Goal: Navigation & Orientation: Find specific page/section

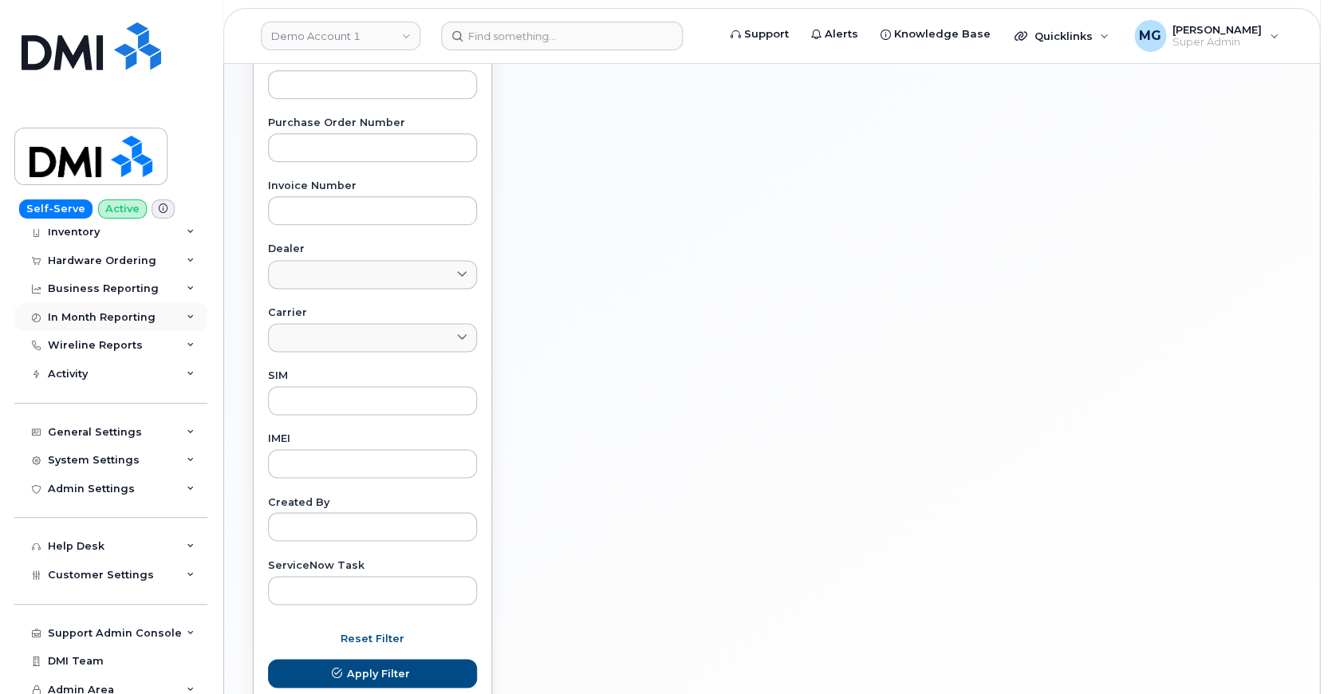
scroll to position [530, 0]
click at [84, 475] on div "Admin Settings" at bounding box center [110, 489] width 193 height 29
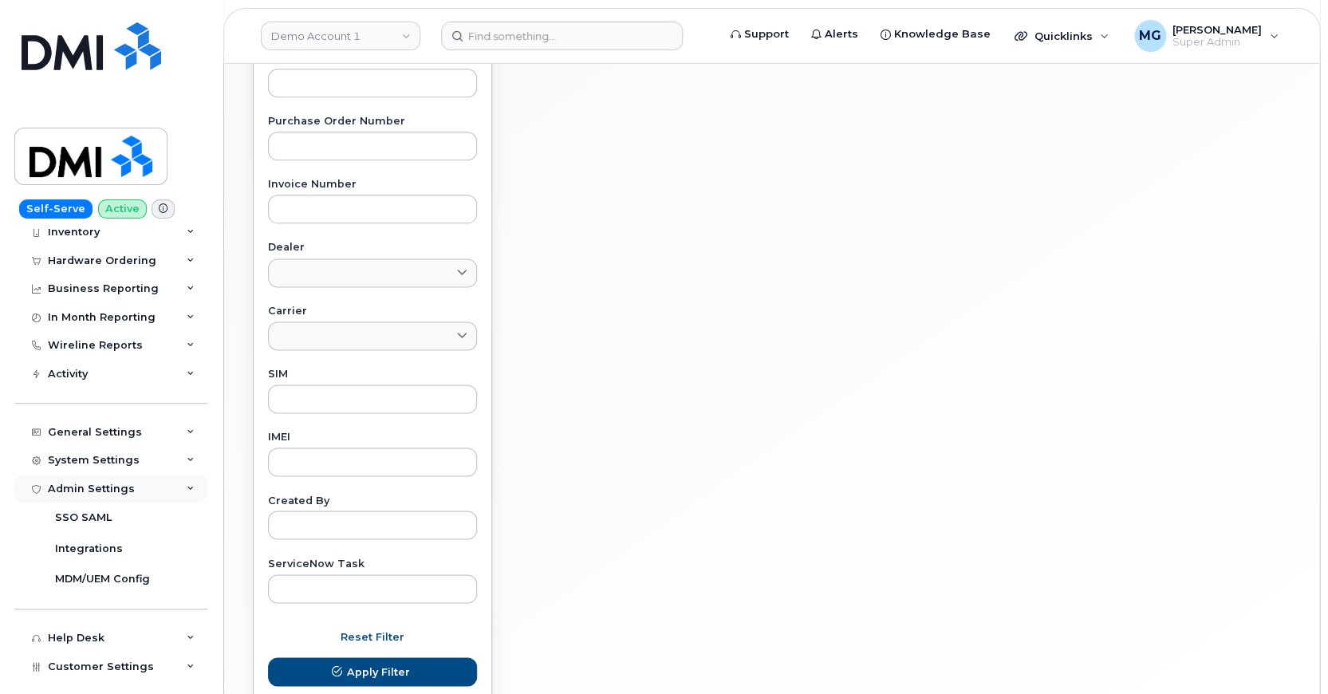
click at [84, 475] on div "Admin Settings" at bounding box center [110, 489] width 193 height 29
click at [66, 360] on div "Activity" at bounding box center [110, 374] width 193 height 29
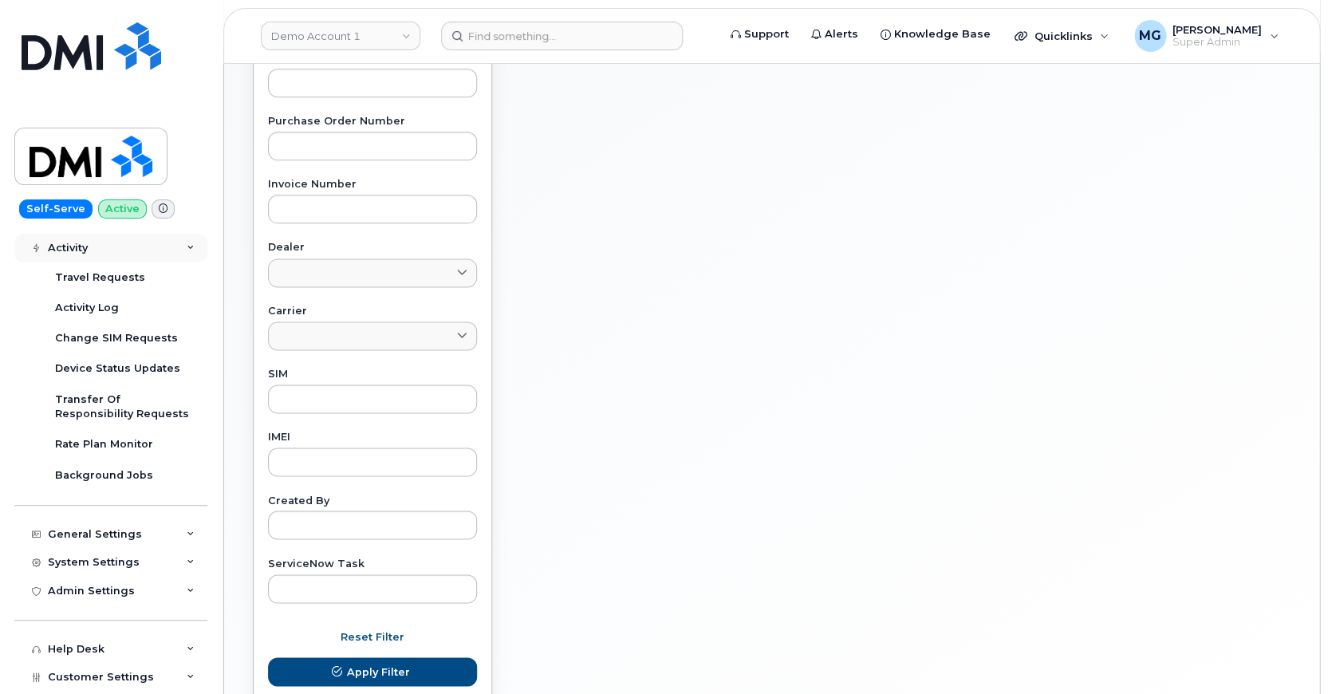
scroll to position [195, 0]
click at [84, 300] on div "Activity Log" at bounding box center [87, 307] width 64 height 14
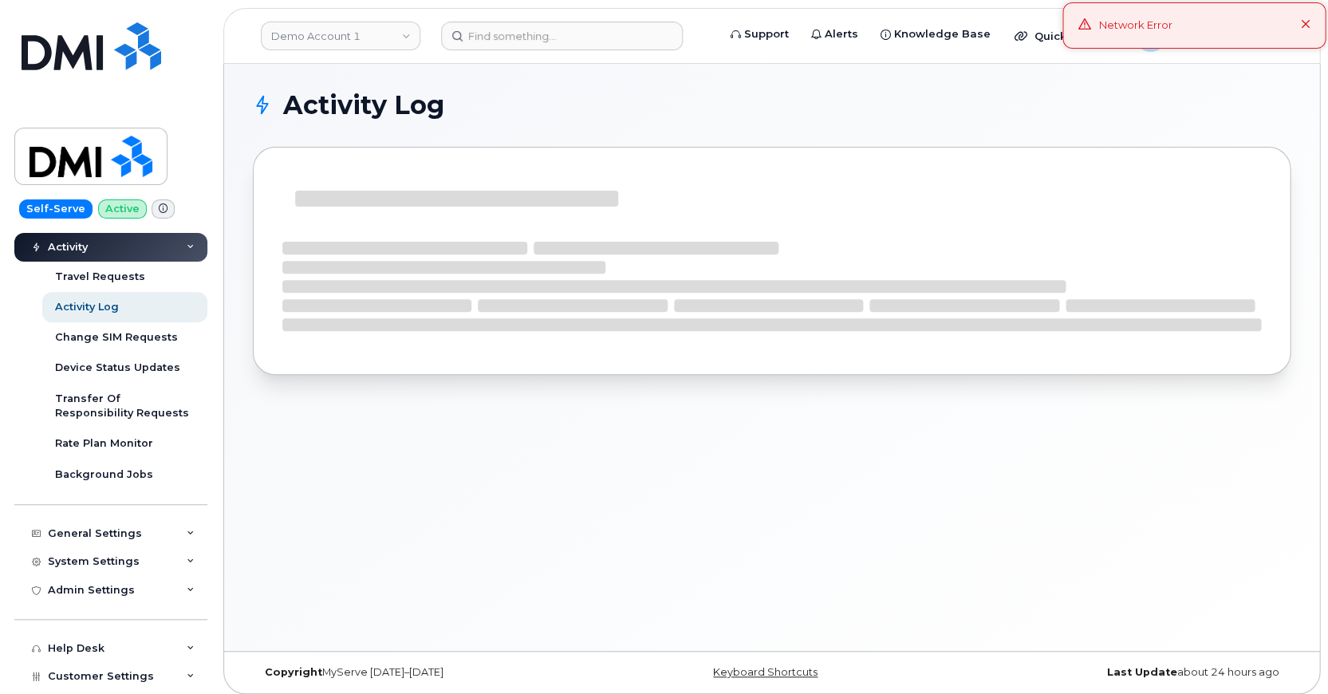
click at [1160, 18] on button at bounding box center [1305, 26] width 10 height 16
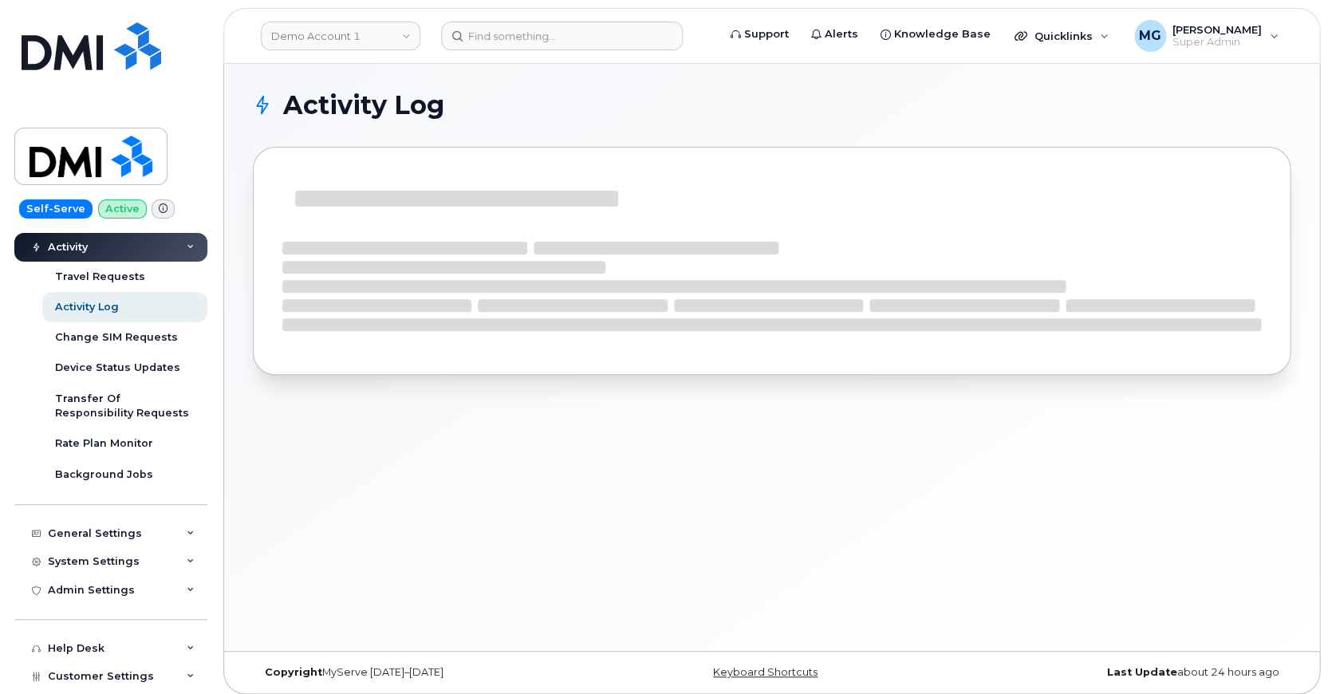
click at [144, 51] on img at bounding box center [92, 46] width 140 height 48
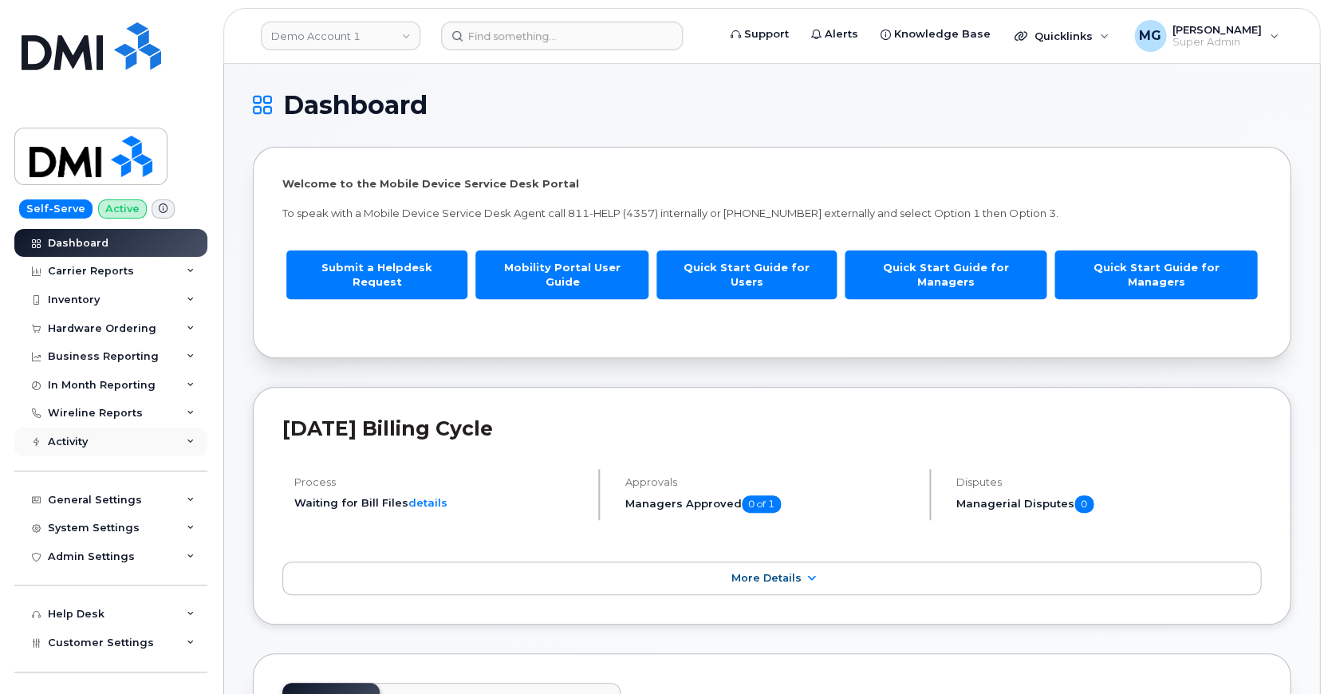
click at [113, 430] on div "Activity" at bounding box center [110, 442] width 193 height 29
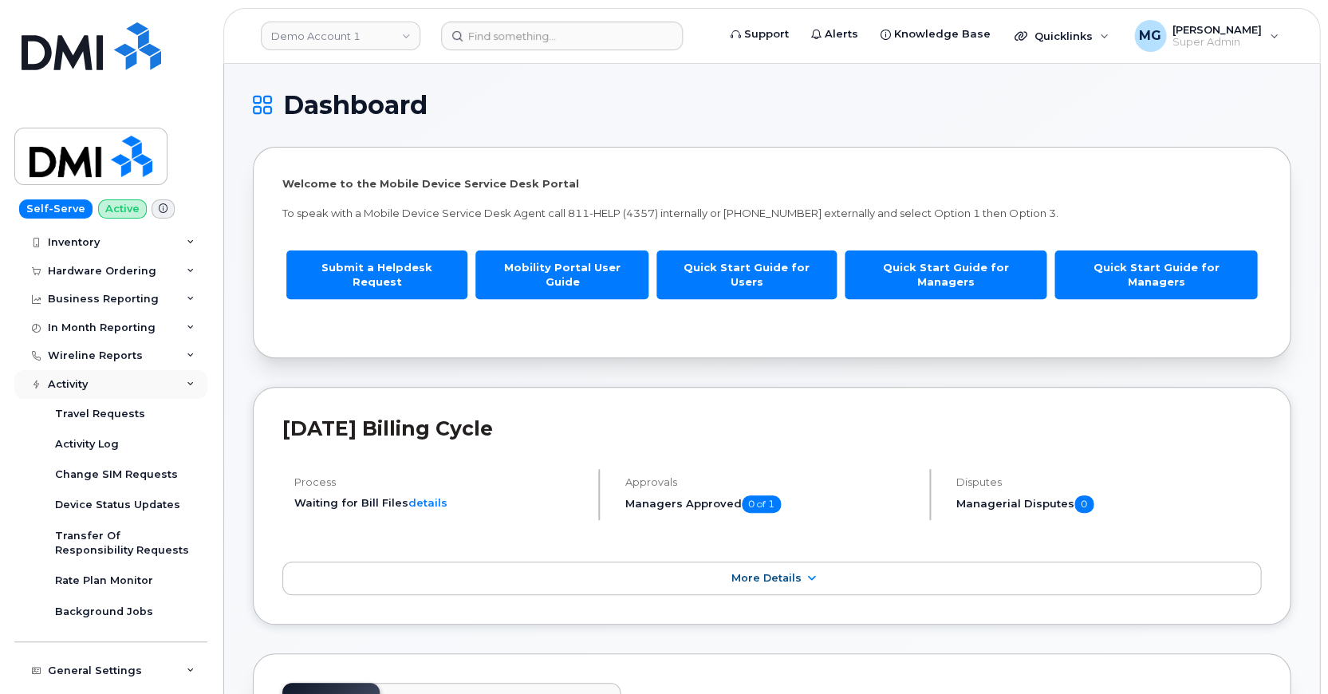
scroll to position [82, 0]
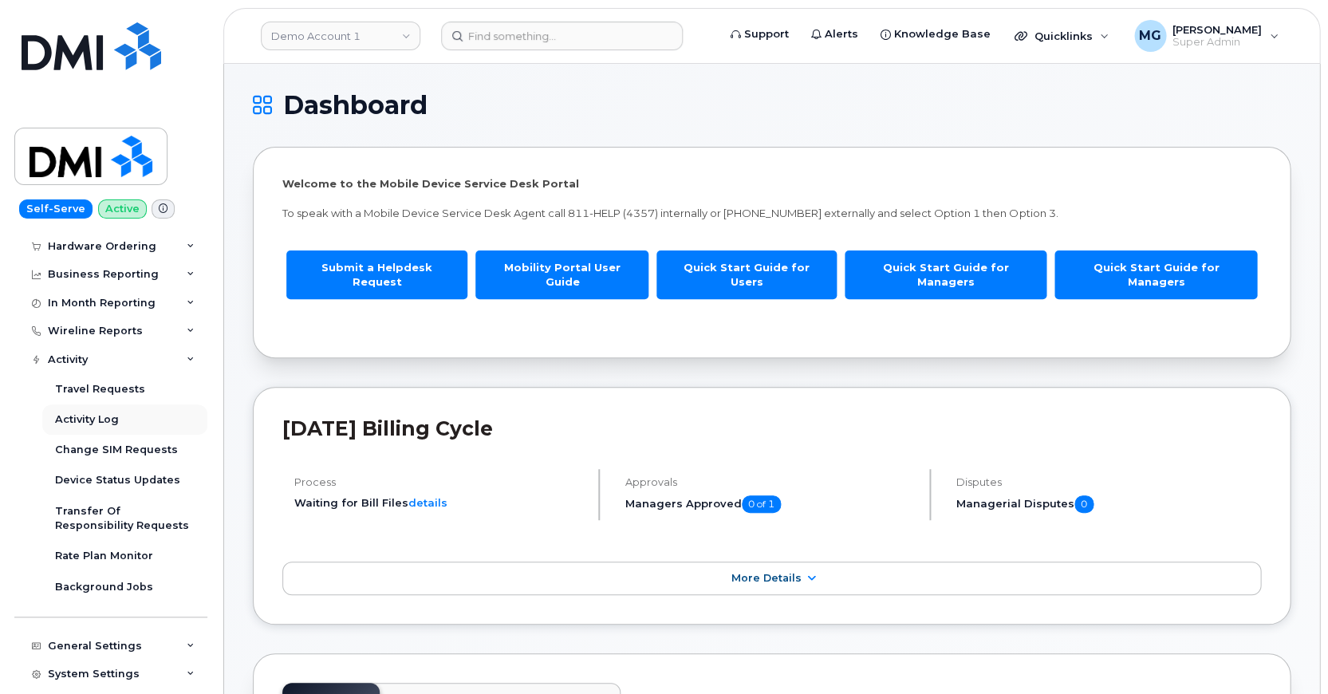
click at [80, 416] on div "Activity Log" at bounding box center [87, 419] width 64 height 14
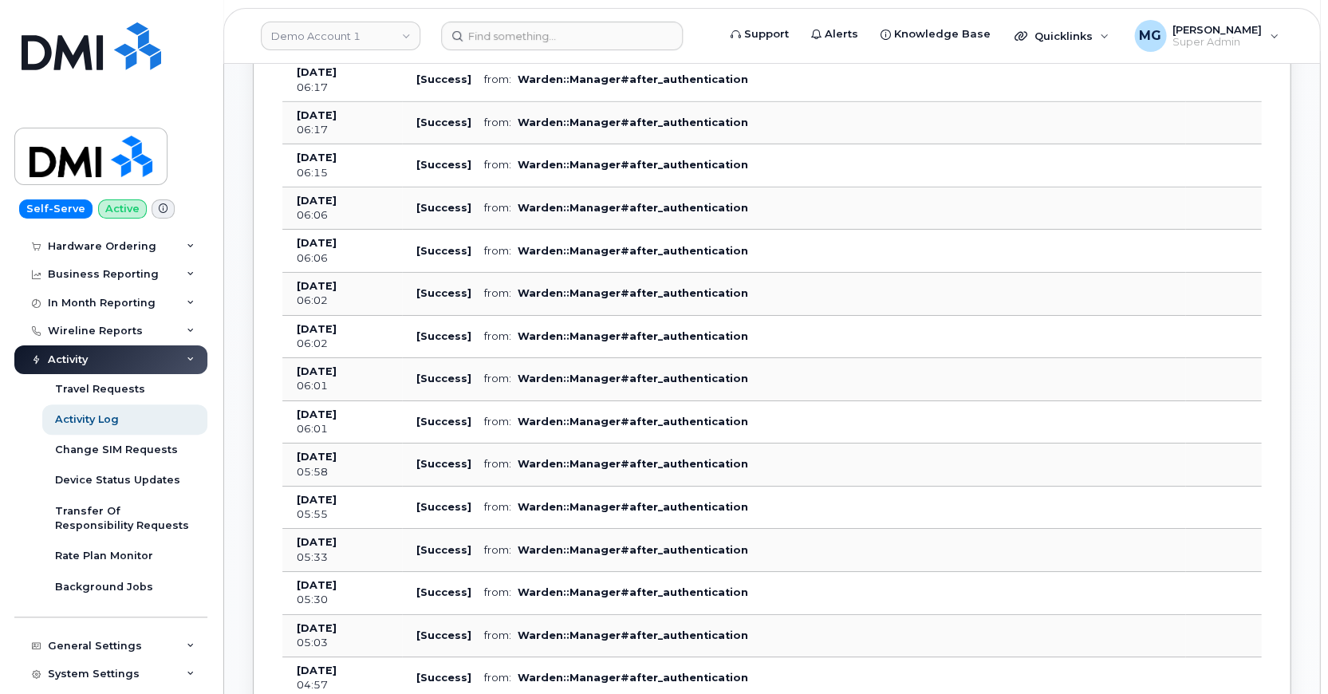
scroll to position [1683, 0]
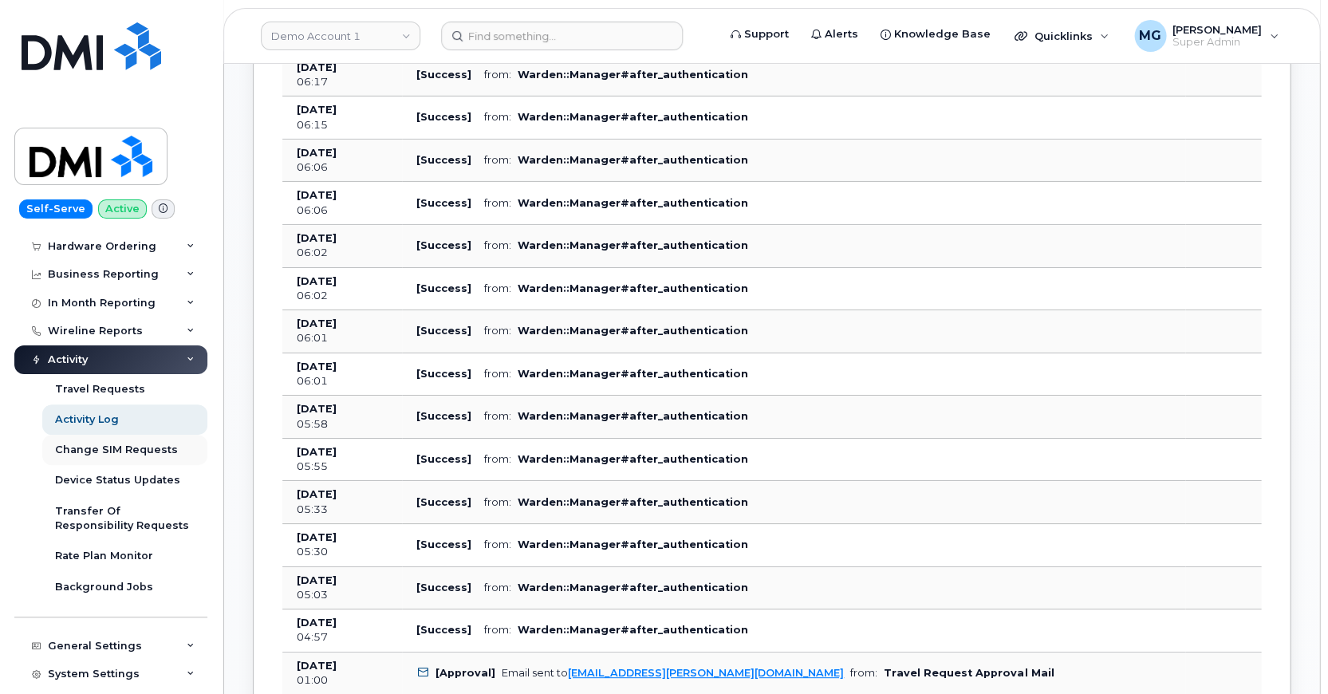
click at [119, 444] on div "Change SIM Requests" at bounding box center [116, 450] width 123 height 14
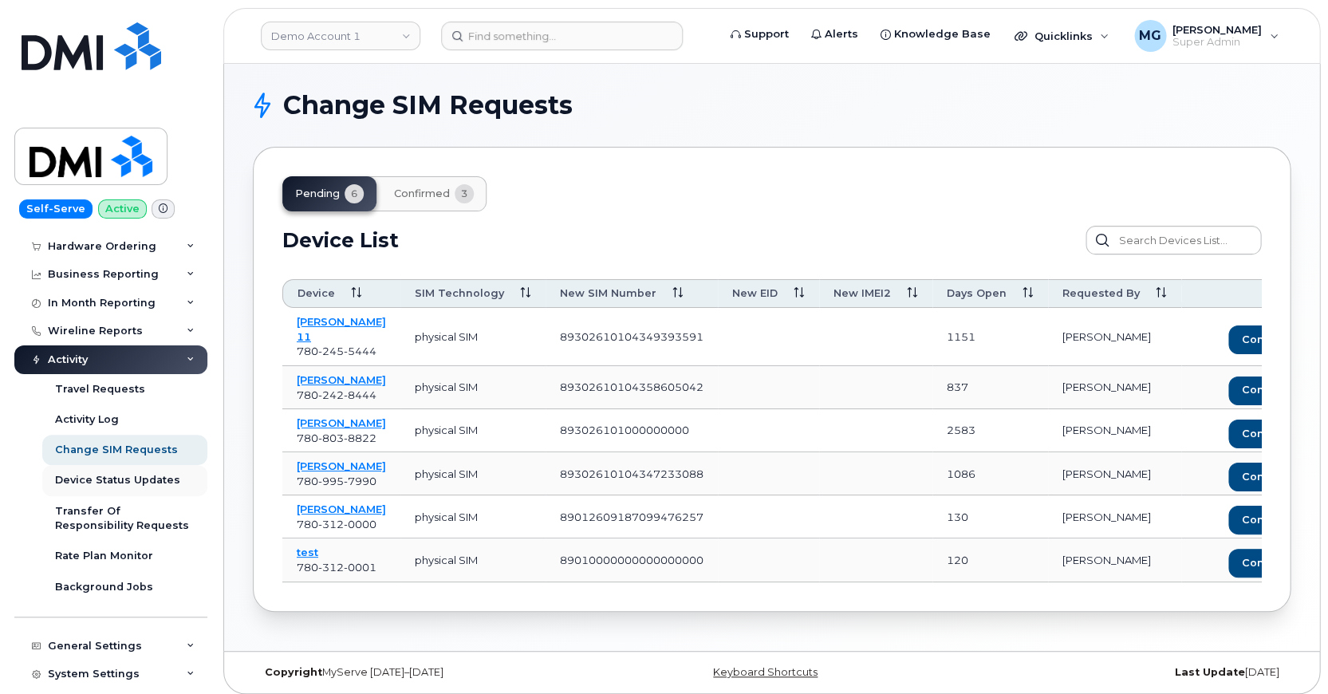
click at [122, 473] on div "Device Status Updates" at bounding box center [117, 480] width 125 height 14
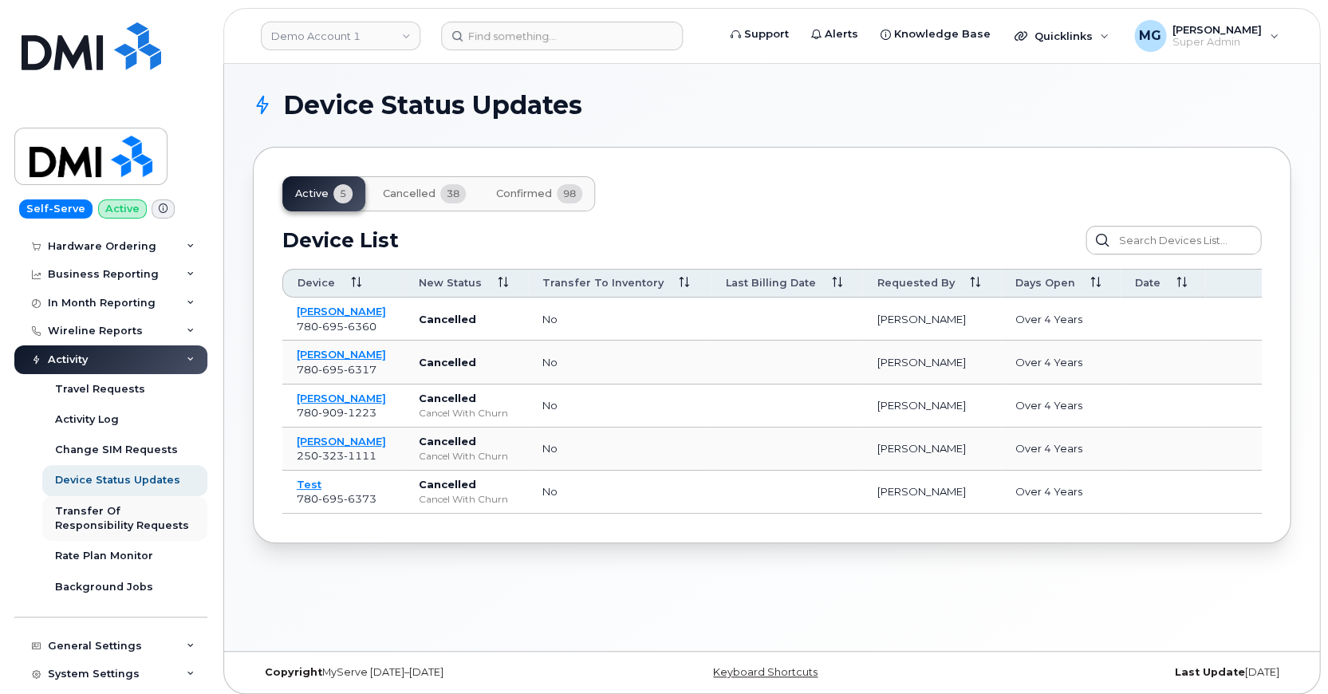
click at [122, 504] on div "Transfer Of Responsibility Requests" at bounding box center [125, 519] width 140 height 30
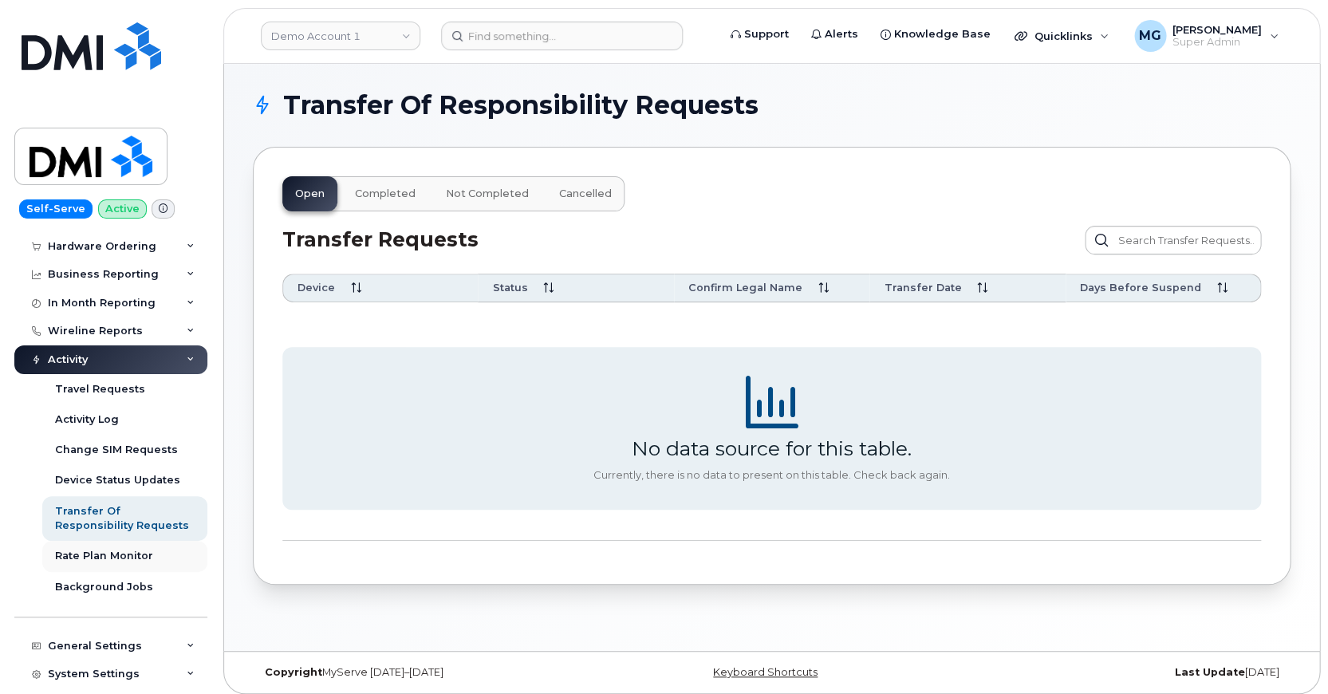
click at [107, 549] on div "Rate Plan Monitor" at bounding box center [104, 556] width 98 height 14
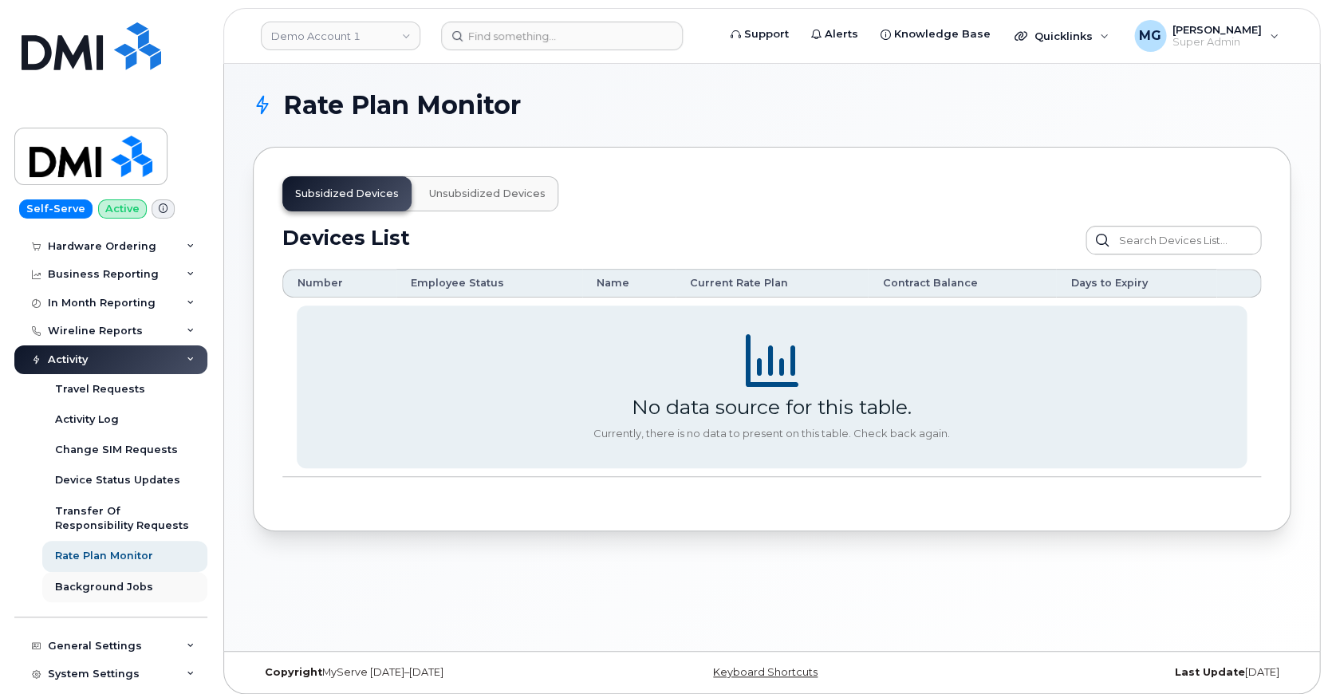
click at [112, 580] on div "Background Jobs" at bounding box center [104, 587] width 98 height 14
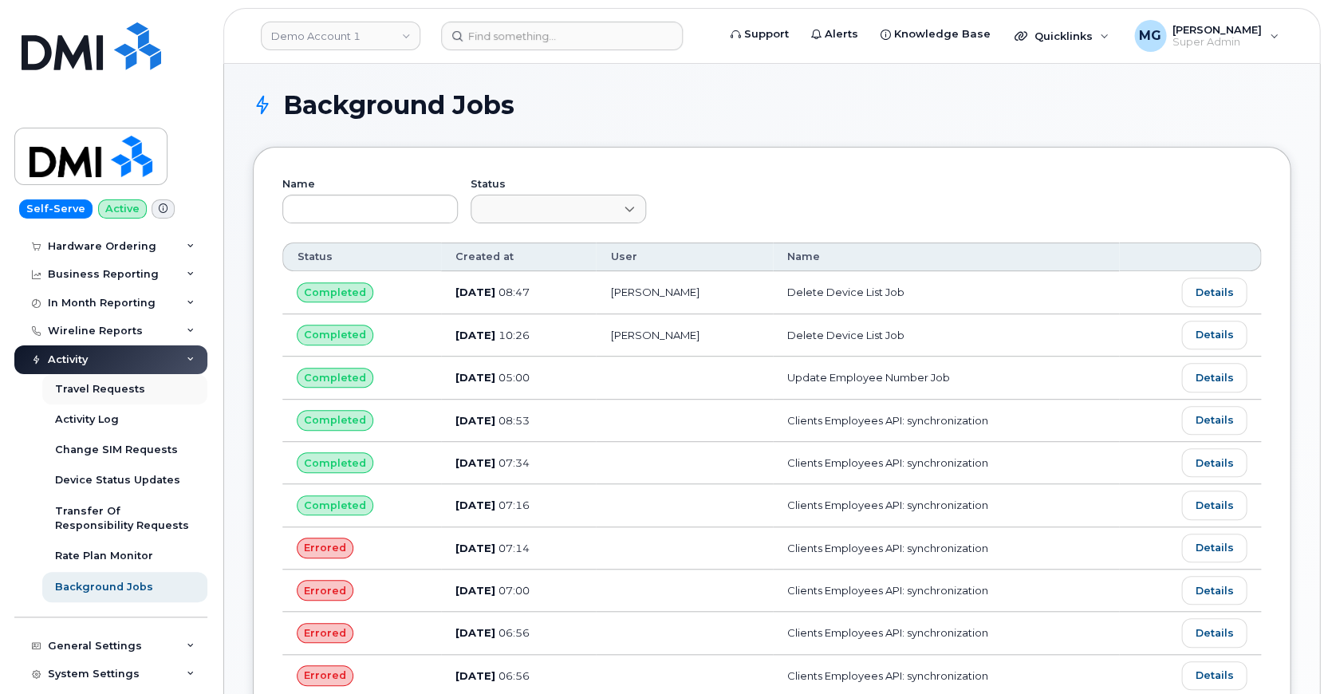
click at [96, 382] on div "Travel Requests" at bounding box center [100, 389] width 90 height 14
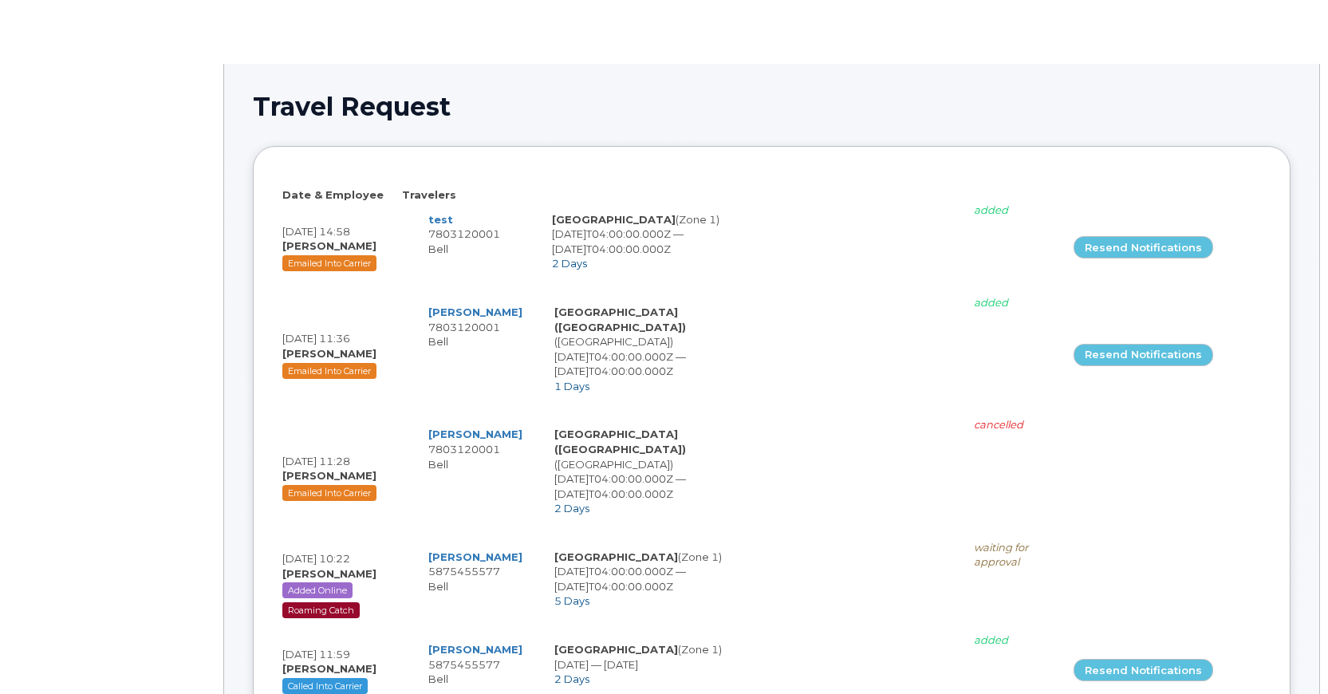
select select
